Goal: Check status: Check status

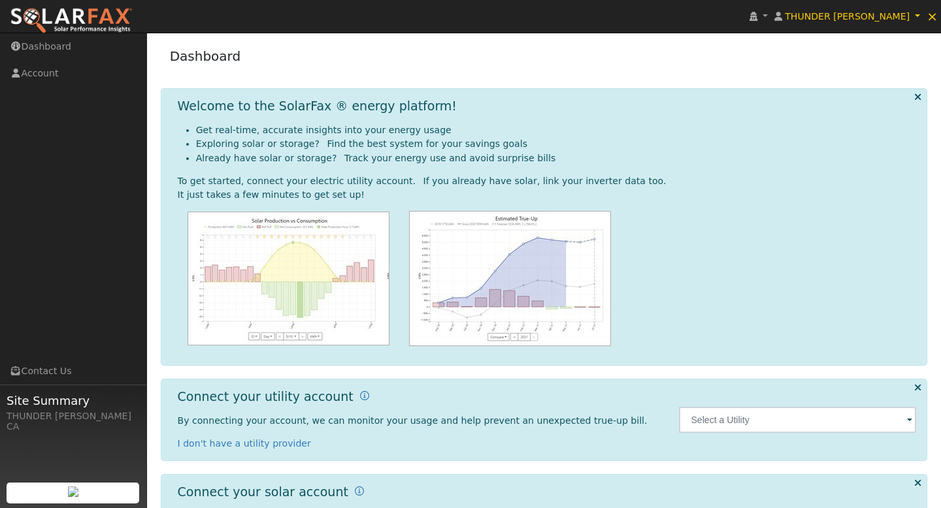
scroll to position [68, 0]
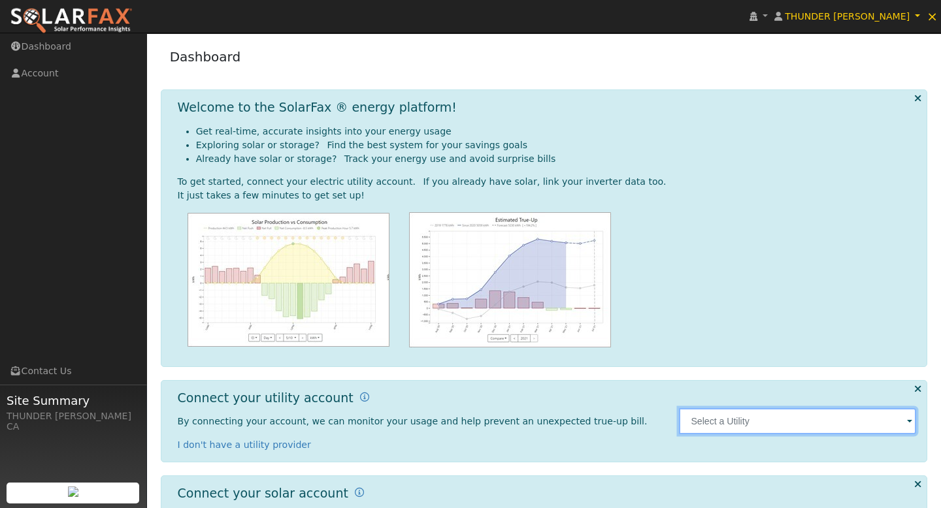
click at [735, 408] on input "text" at bounding box center [797, 421] width 237 height 26
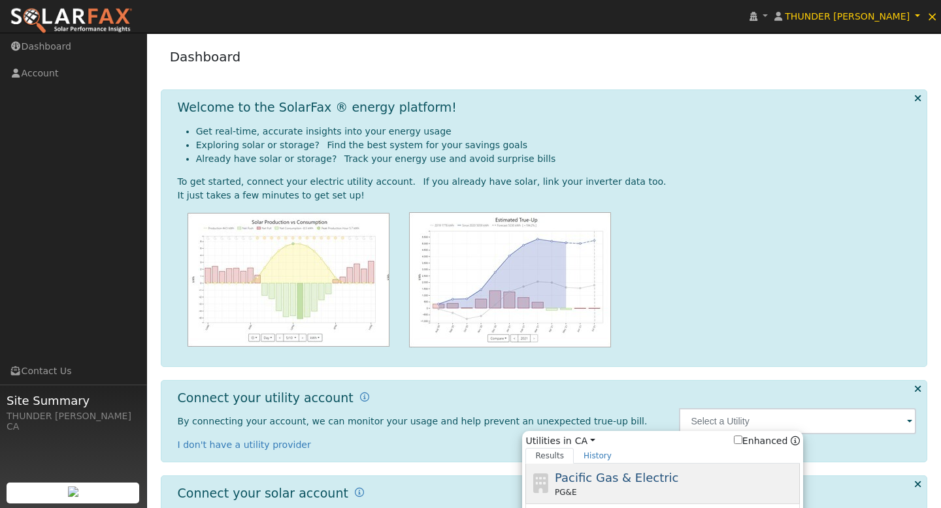
type input "PG&E"
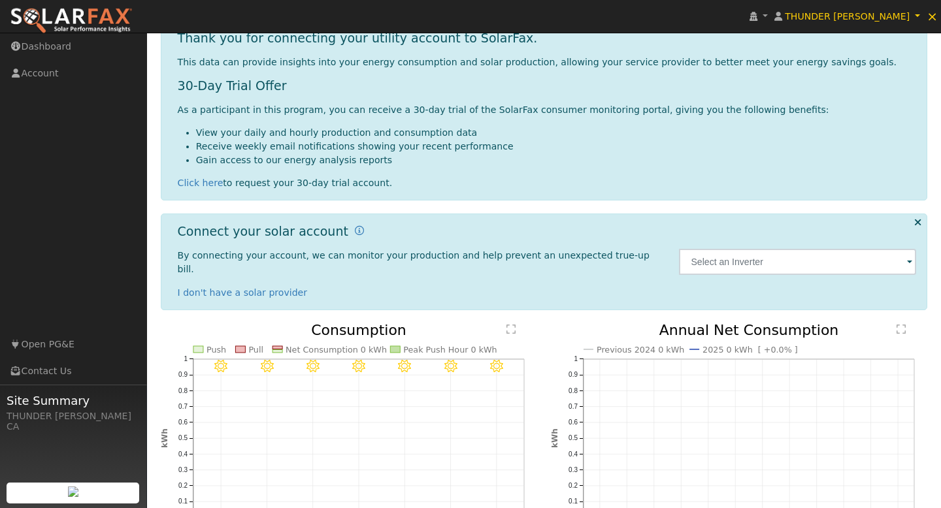
scroll to position [266, 0]
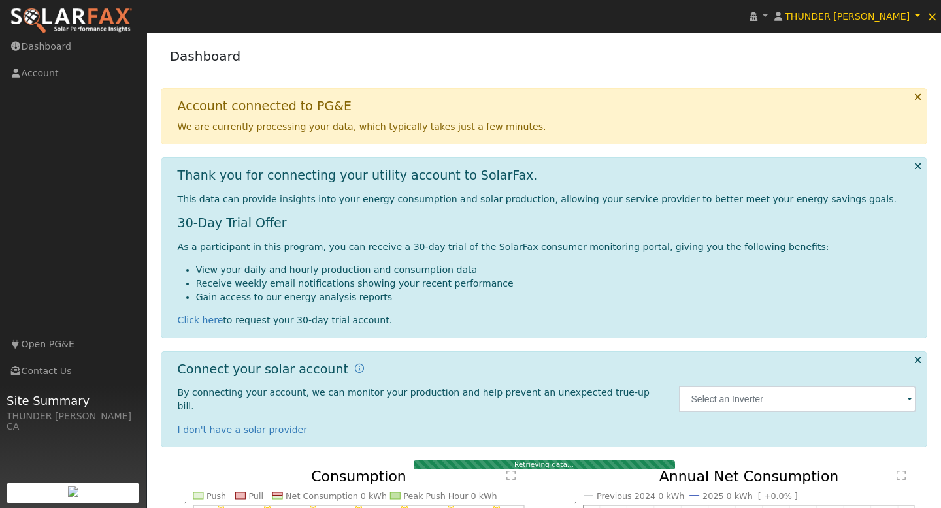
scroll to position [223, 0]
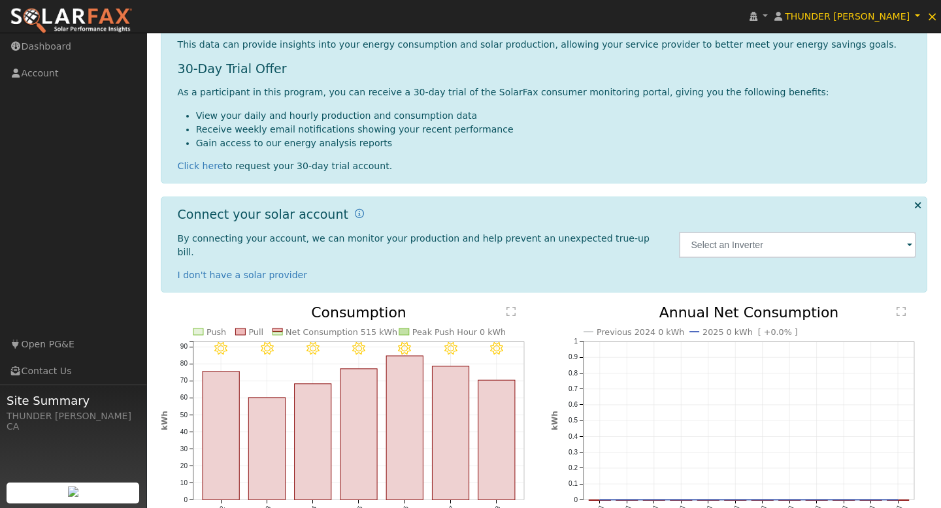
click at [306, 500] on link "Year" at bounding box center [326, 509] width 91 height 18
type input "2024-08-01"
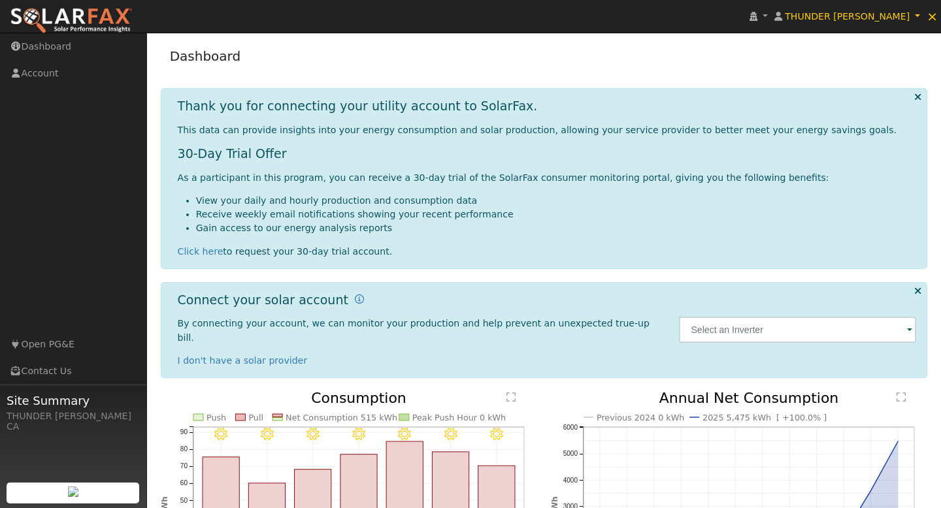
scroll to position [154, 0]
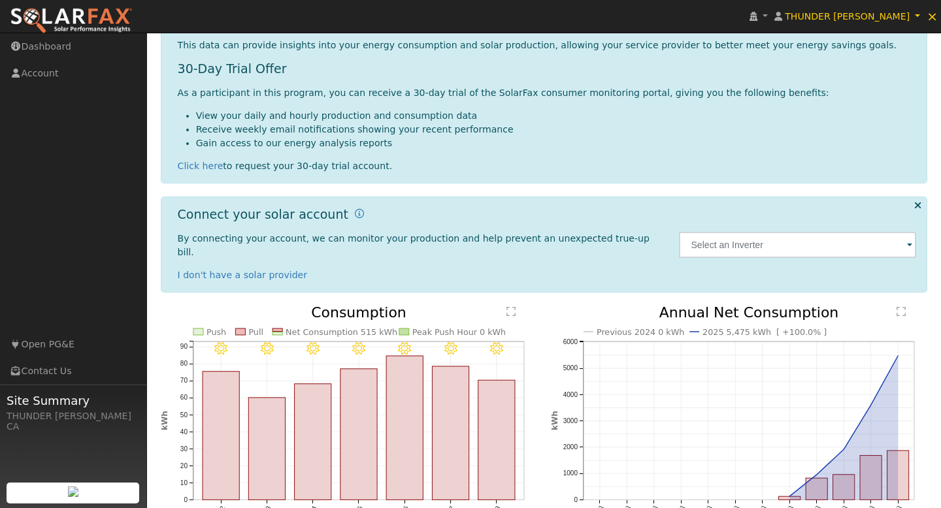
click at [318, 500] on link "Year" at bounding box center [326, 509] width 91 height 18
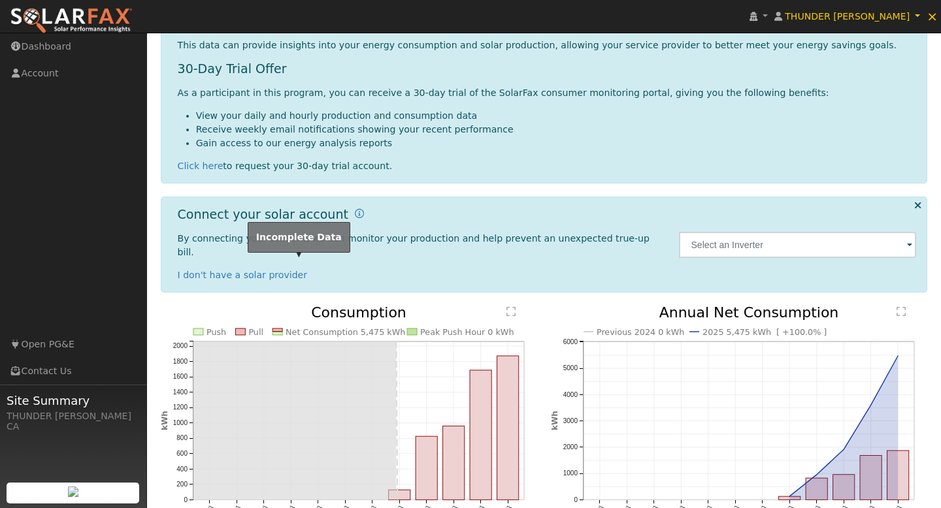
drag, startPoint x: 396, startPoint y: 280, endPoint x: 373, endPoint y: 281, distance: 22.9
click at [373, 304] on g "Push Pull Net Consumption 5,475 kWh Peak Push Hour 0 kWh Aug '24 Sep '24 Oct '2…" at bounding box center [342, 415] width 364 height 223
drag, startPoint x: 395, startPoint y: 284, endPoint x: 318, endPoint y: 277, distance: 77.4
click at [318, 342] on rect at bounding box center [294, 421] width 203 height 159
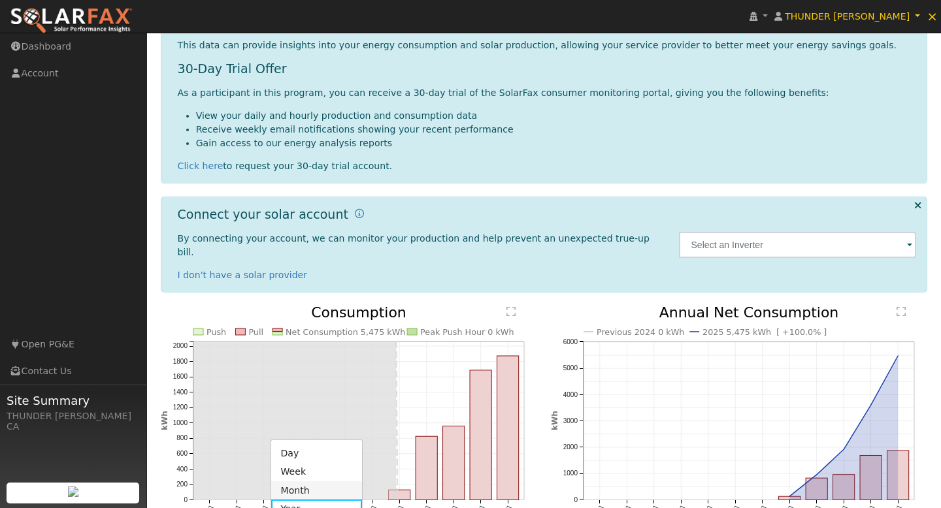
click at [312, 482] on link "Month" at bounding box center [316, 491] width 91 height 18
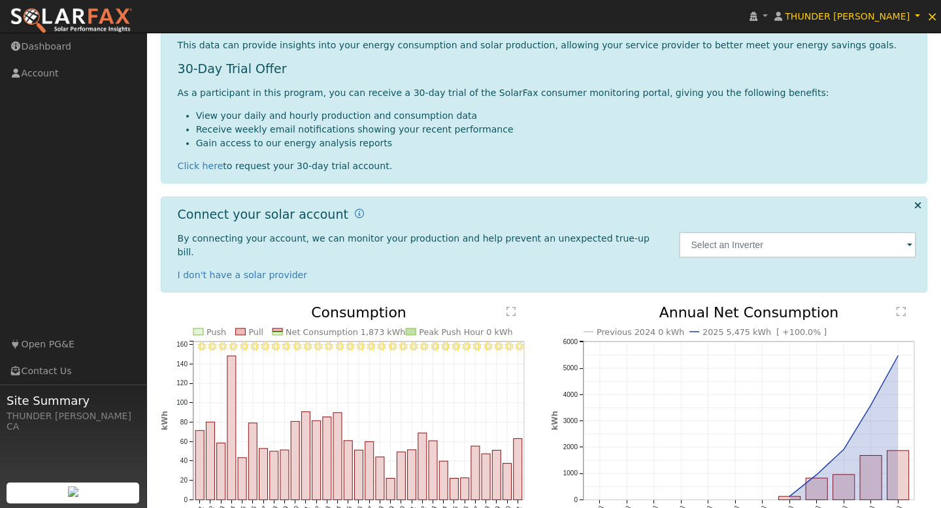
click at [319, 500] on link "Year" at bounding box center [324, 509] width 91 height 18
type input "[DATE]"
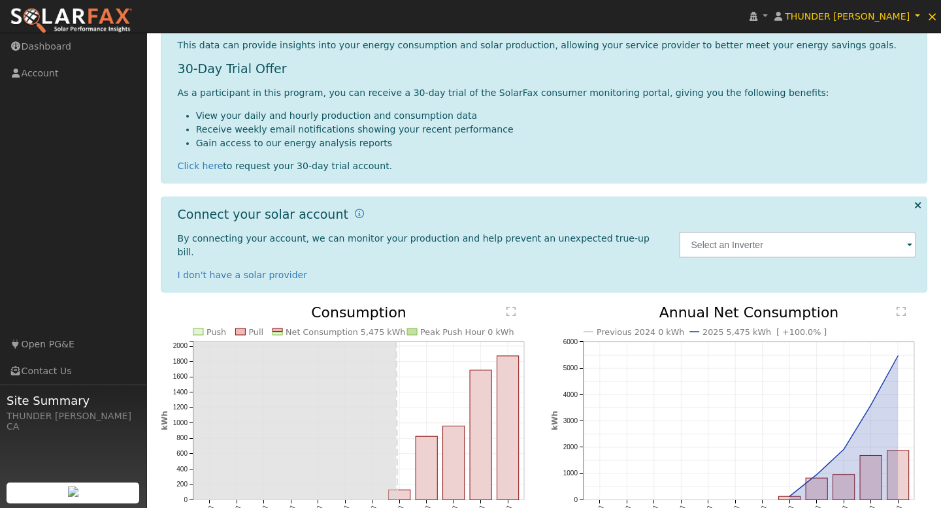
click at [510, 306] on text "" at bounding box center [510, 311] width 9 height 10
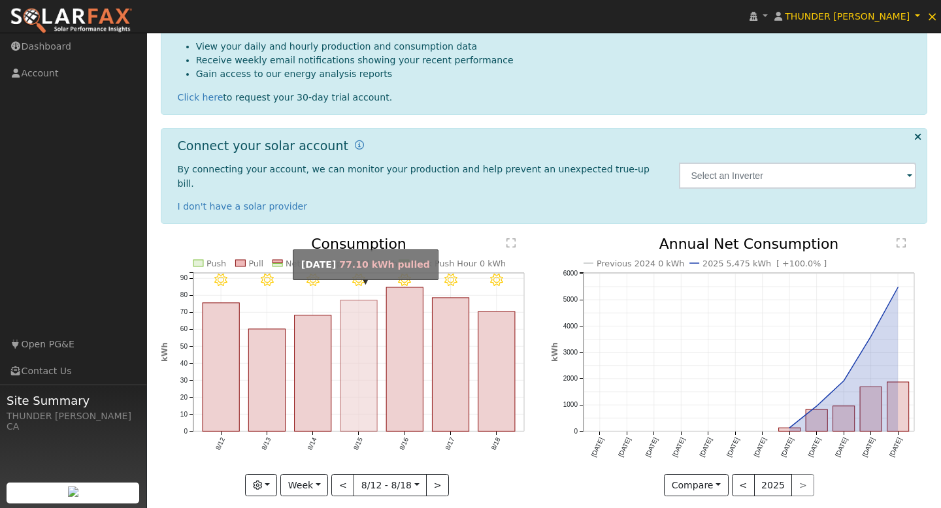
scroll to position [154, 0]
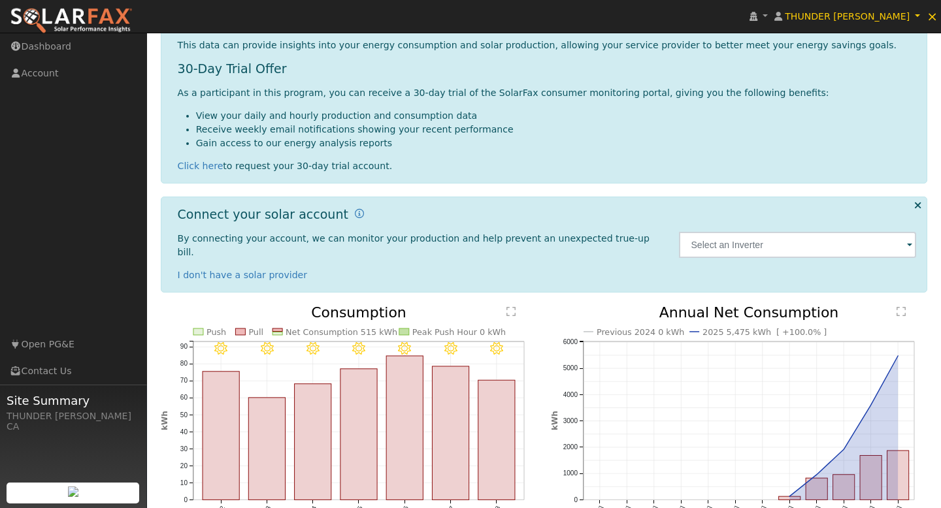
click at [327, 500] on link "Year" at bounding box center [326, 509] width 91 height 18
type input "[DATE]"
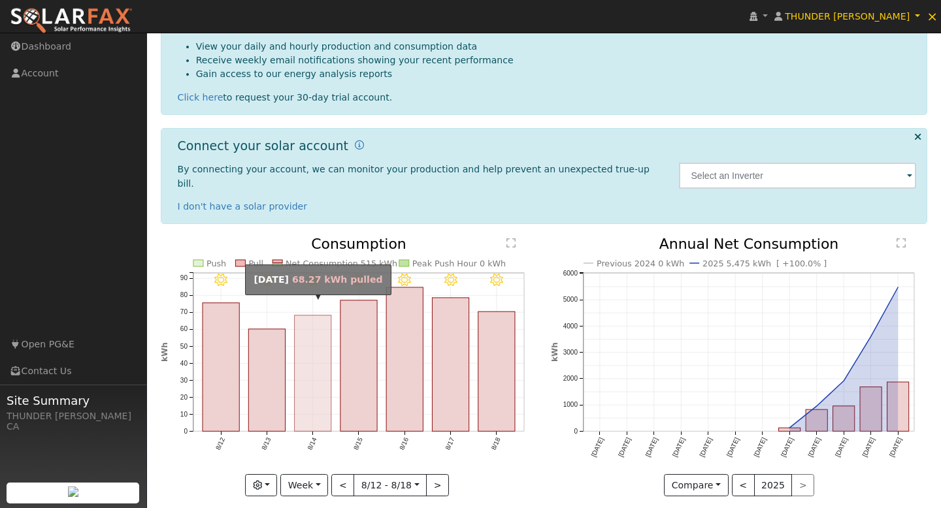
scroll to position [154, 0]
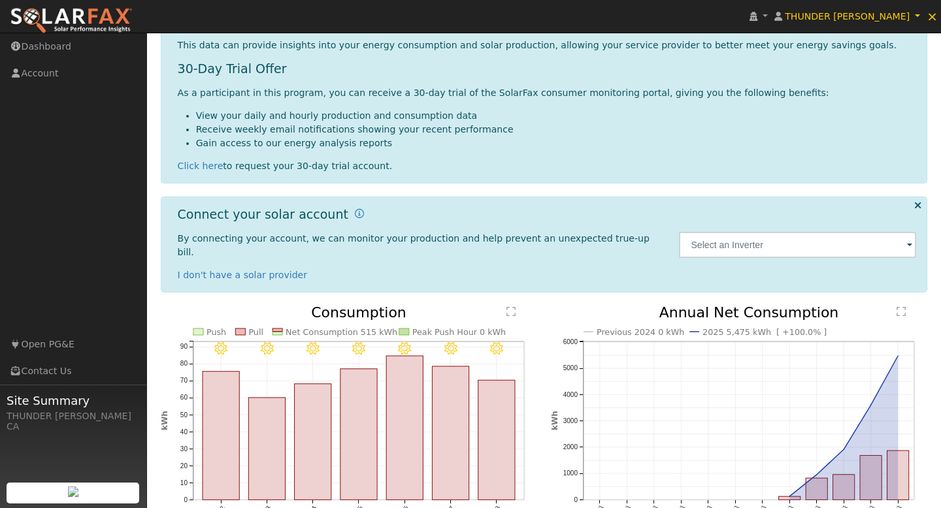
click at [312, 500] on link "Year" at bounding box center [326, 509] width 91 height 18
type input "[DATE]"
